Goal: Check status

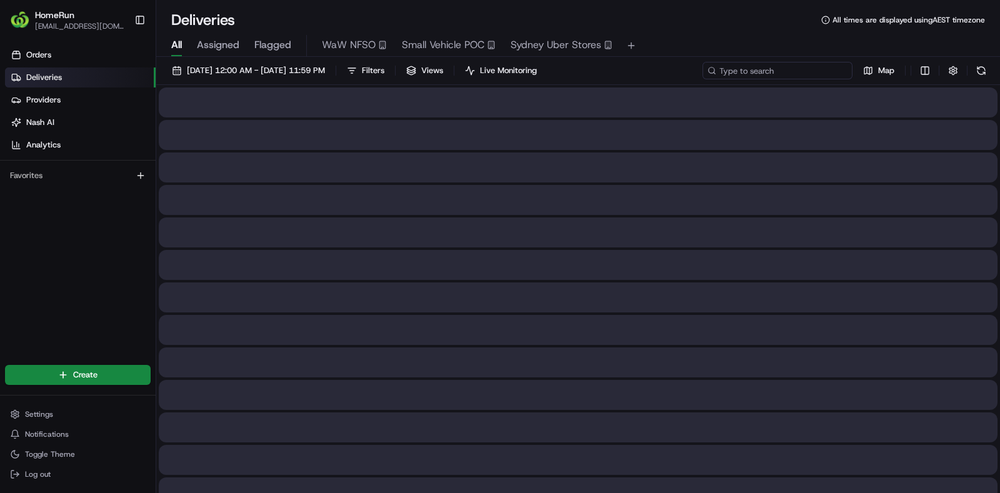
click at [790, 73] on input at bounding box center [778, 71] width 150 height 18
paste input "265550470"
type input "265550470"
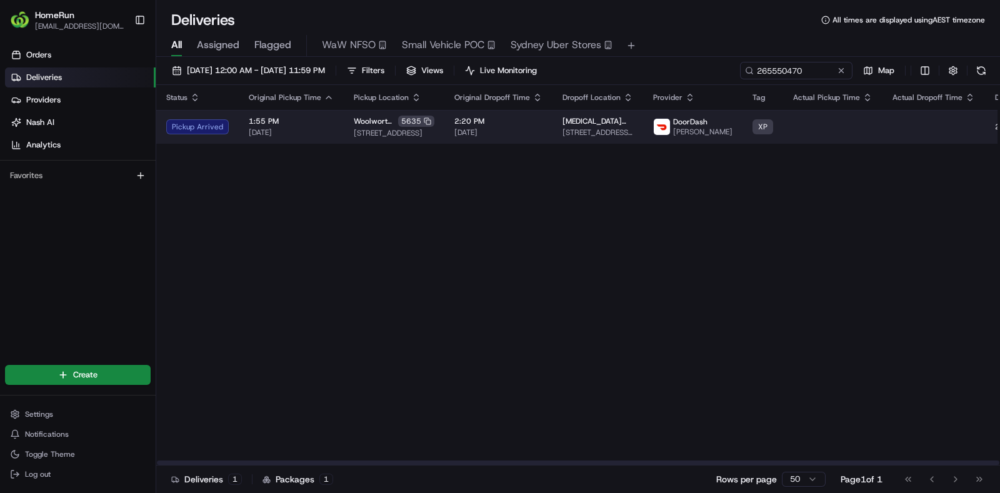
click at [337, 131] on td "1:55 PM 20/08/2025" at bounding box center [291, 127] width 105 height 34
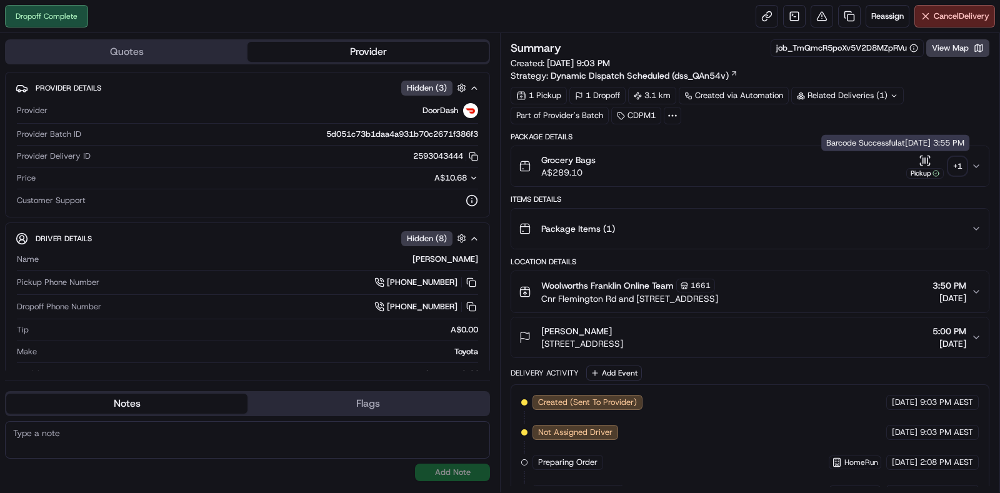
click at [950, 169] on div "+ 1" at bounding box center [958, 167] width 18 height 18
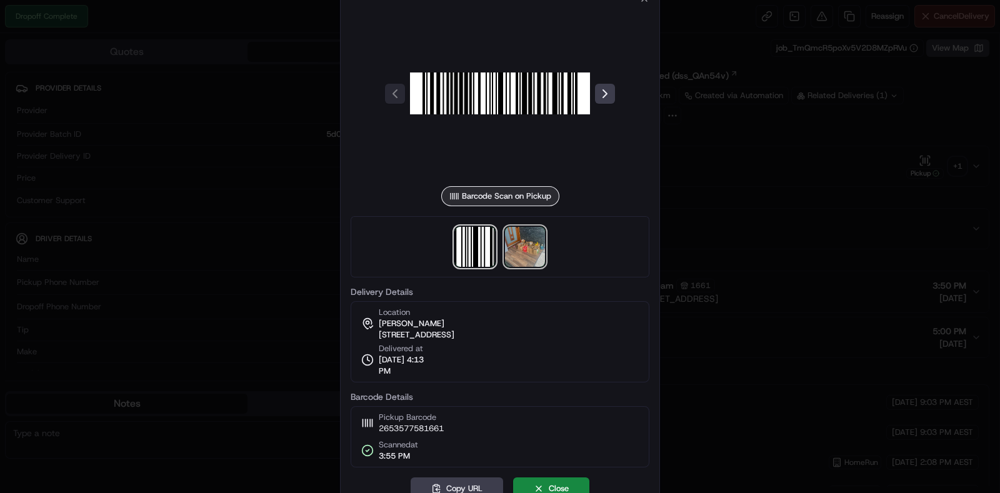
click at [530, 248] on img at bounding box center [525, 247] width 40 height 40
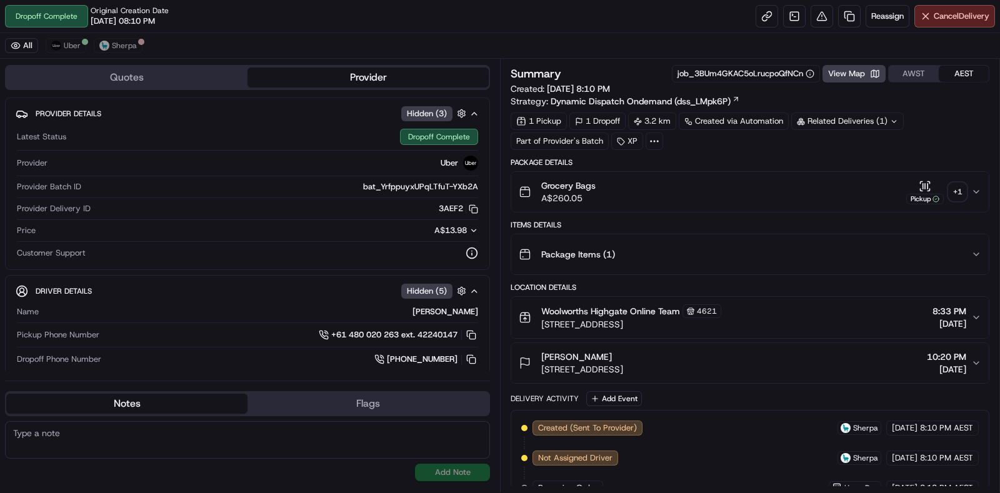
click at [958, 192] on div "+ 1" at bounding box center [958, 192] width 18 height 18
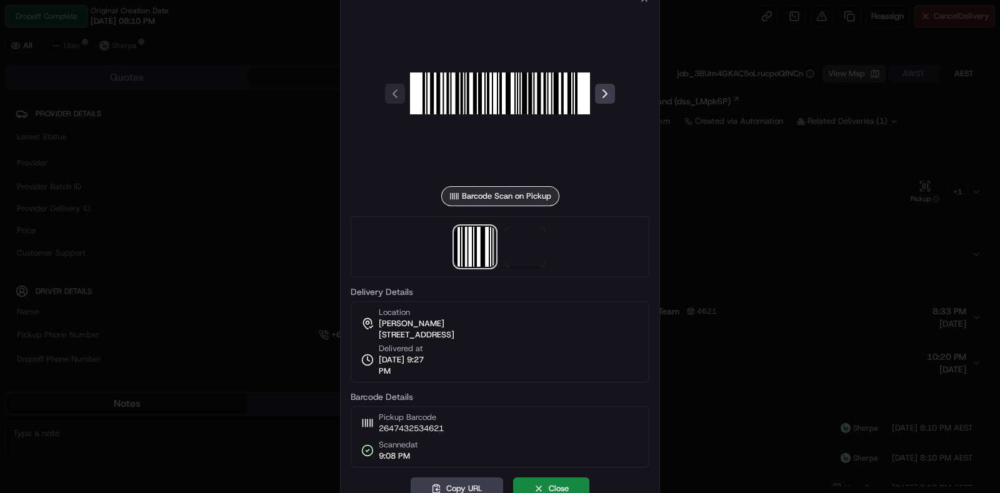
click at [530, 223] on div at bounding box center [500, 246] width 299 height 61
click at [532, 237] on span at bounding box center [525, 247] width 40 height 40
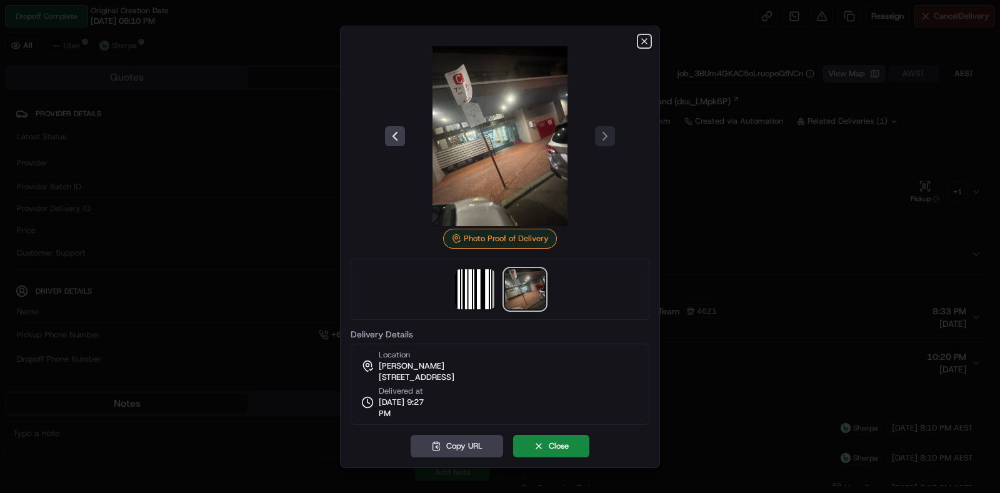
click at [648, 41] on icon "button" at bounding box center [645, 41] width 10 height 10
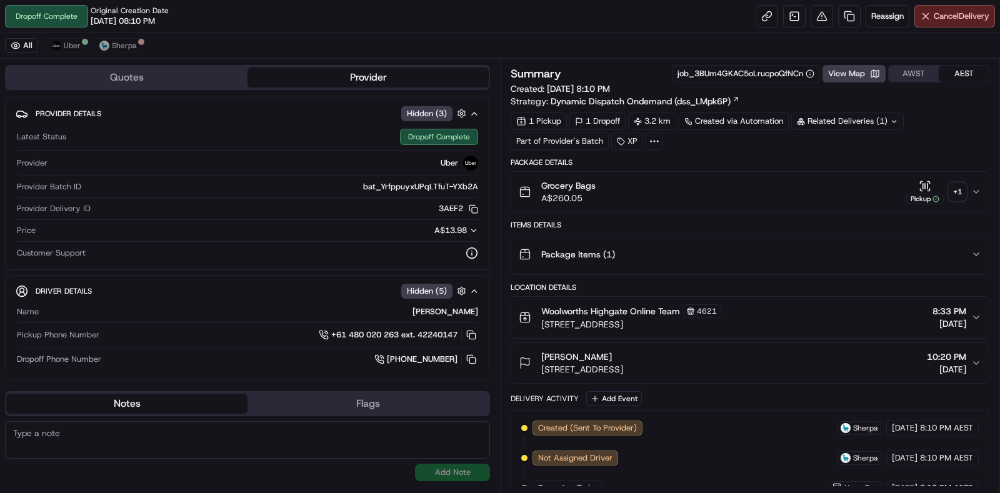
click at [893, 120] on icon at bounding box center [894, 122] width 8 height 8
click at [698, 164] on div "Package Details" at bounding box center [750, 163] width 479 height 10
click at [897, 118] on icon at bounding box center [894, 122] width 8 height 8
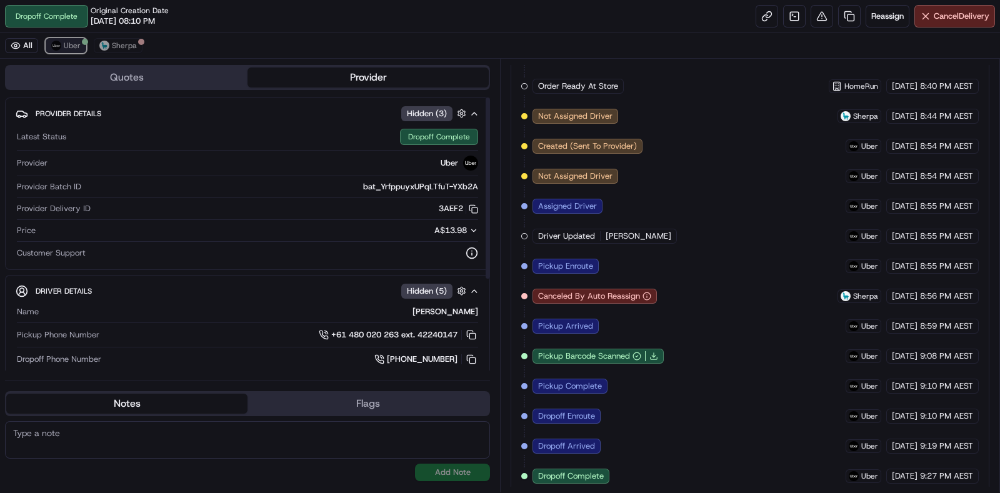
click at [73, 48] on span "Uber" at bounding box center [72, 46] width 17 height 10
